Goal: Information Seeking & Learning: Learn about a topic

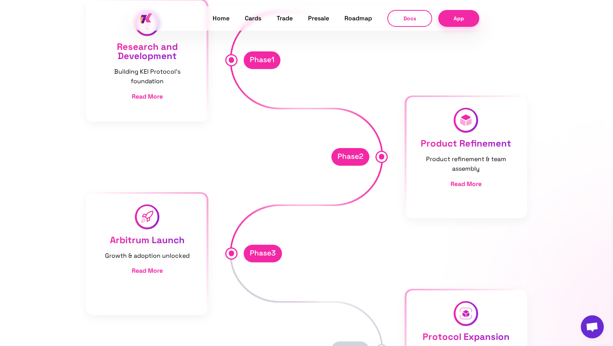
scroll to position [3985, 0]
click at [470, 291] on div "Protocol Expansion New offerings and enhancements Read More" at bounding box center [466, 350] width 119 height 119
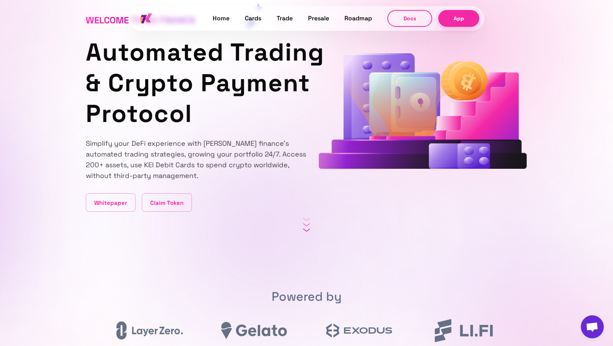
scroll to position [0, 0]
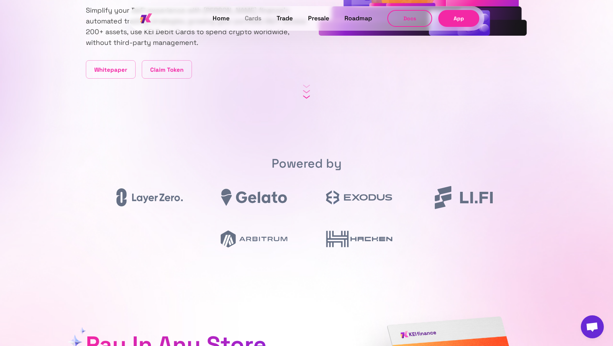
click at [253, 20] on link "Cards" at bounding box center [253, 18] width 16 height 10
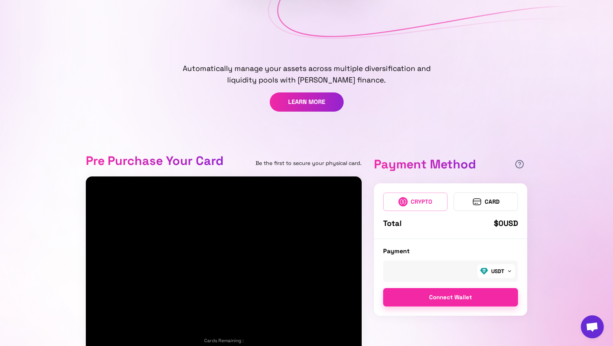
scroll to position [353, 0]
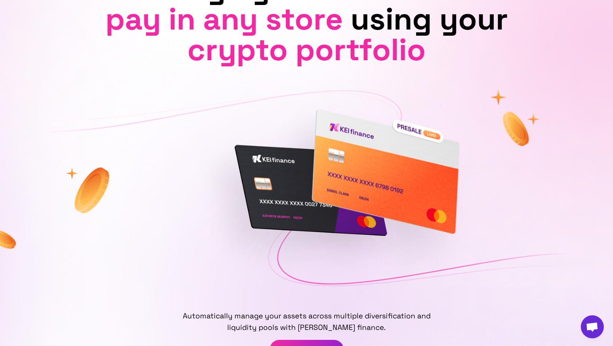
scroll to position [0, 0]
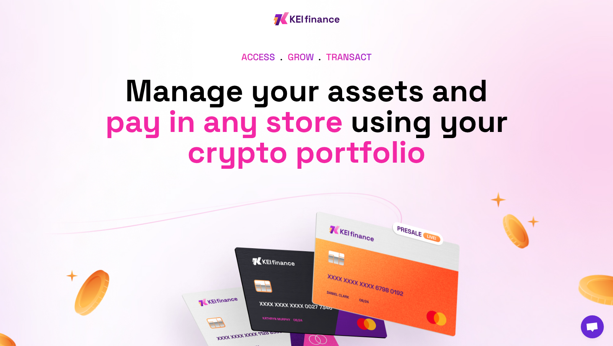
click at [587, 321] on span "Open chat" at bounding box center [592, 326] width 23 height 23
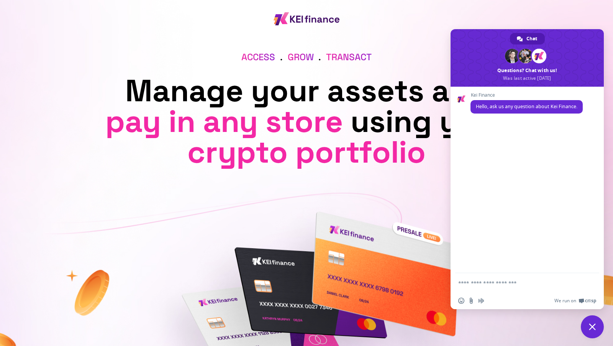
click at [594, 330] on span "Close chat" at bounding box center [592, 326] width 23 height 23
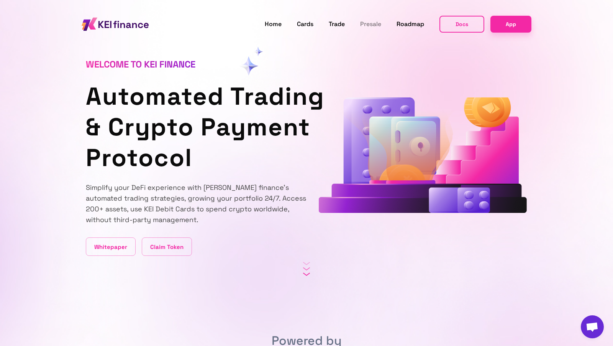
click at [381, 23] on link "Presale" at bounding box center [370, 24] width 21 height 10
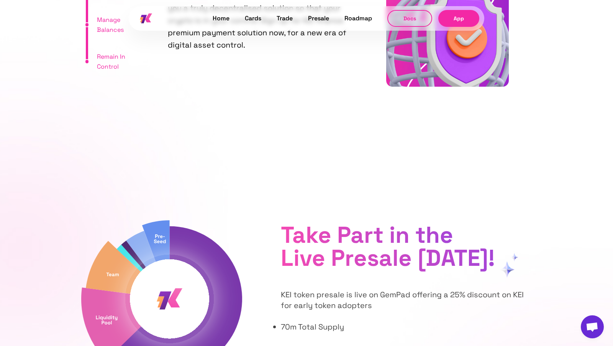
scroll to position [2976, 0]
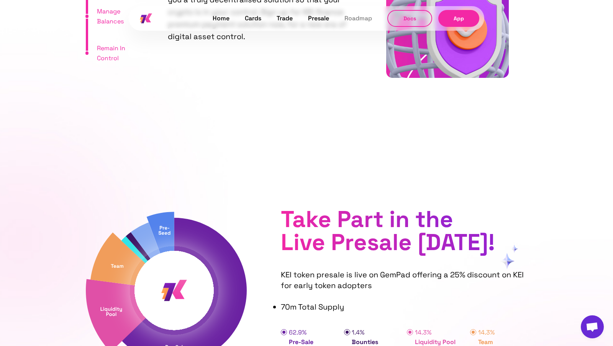
click at [348, 17] on link "Roadmap" at bounding box center [359, 18] width 28 height 10
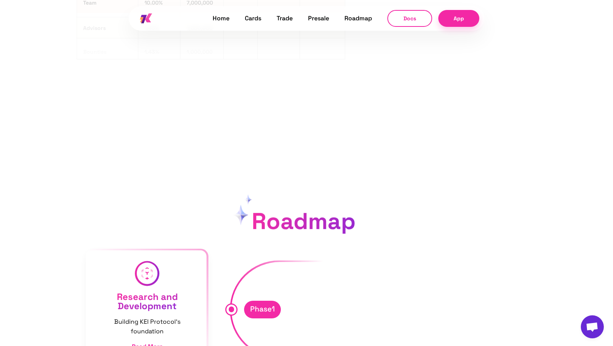
scroll to position [3737, 0]
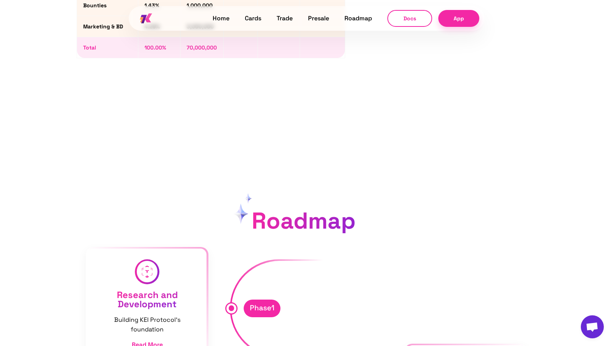
click at [283, 25] on div "Home Cards Trade Presale Roadmap Docs App" at bounding box center [307, 18] width 356 height 27
click at [280, 17] on link "Trade" at bounding box center [285, 18] width 16 height 10
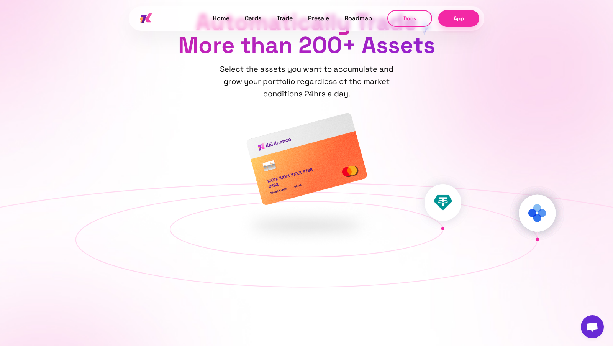
scroll to position [734, 0]
click at [152, 16] on img at bounding box center [146, 18] width 12 height 10
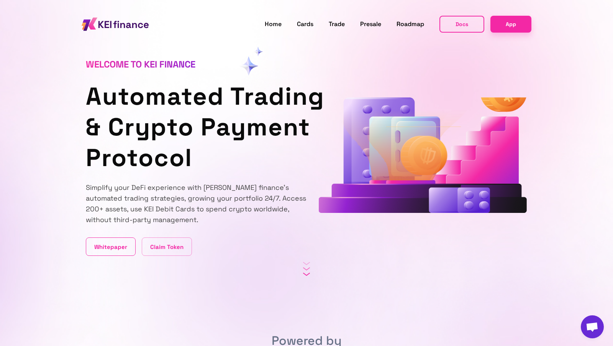
click at [120, 237] on link "Whitepaper" at bounding box center [111, 246] width 50 height 18
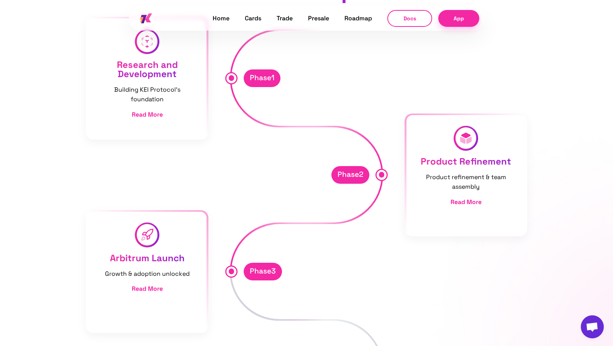
scroll to position [4000, 0]
